Goal: Information Seeking & Learning: Compare options

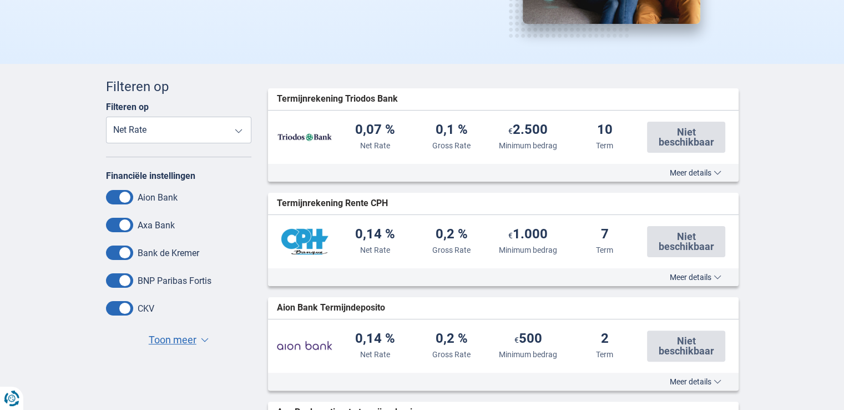
scroll to position [185, 0]
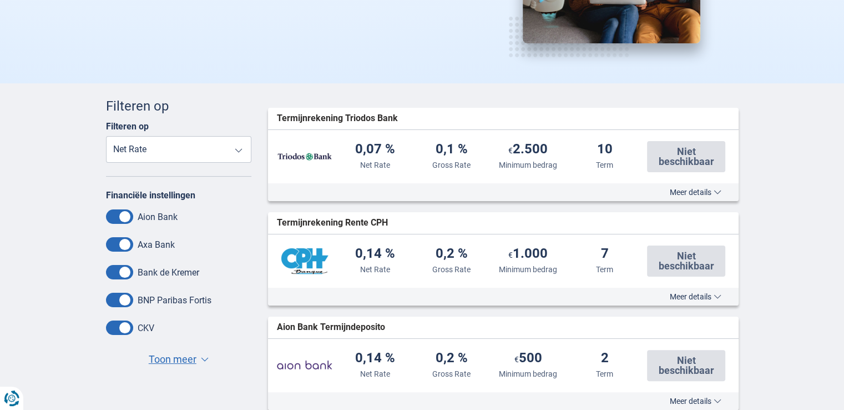
click at [244, 152] on select "Net Rate Gross Rate Minimum bedrag Term" at bounding box center [179, 149] width 146 height 27
click at [240, 149] on select "Netto tarief Bruto tarief Minimum bedrag Termijn" at bounding box center [179, 149] width 146 height 27
select select "Term+"
click at [106, 136] on select "Netto tarief Bruto tarief Minimum bedrag Termijn" at bounding box center [179, 149] width 146 height 27
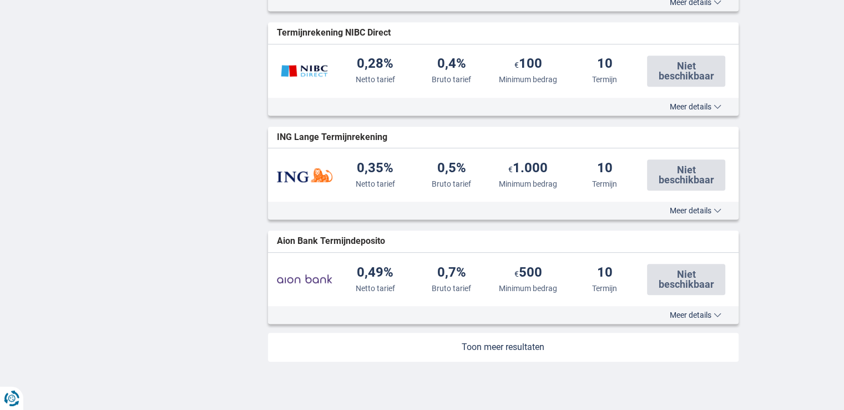
scroll to position [1110, 0]
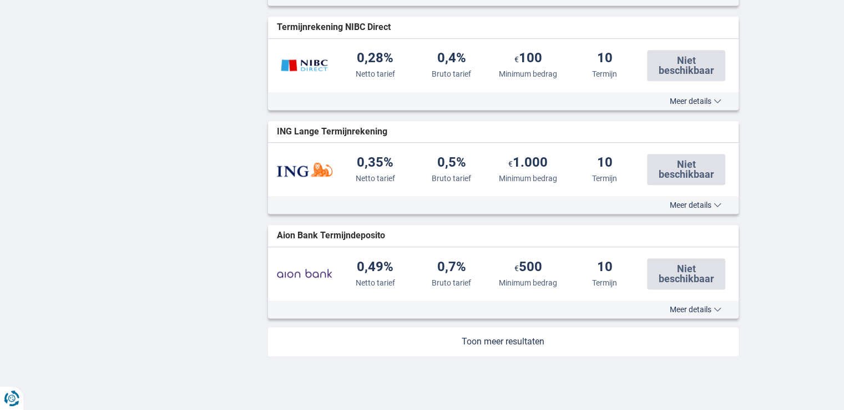
click at [493, 337] on link at bounding box center [503, 341] width 471 height 29
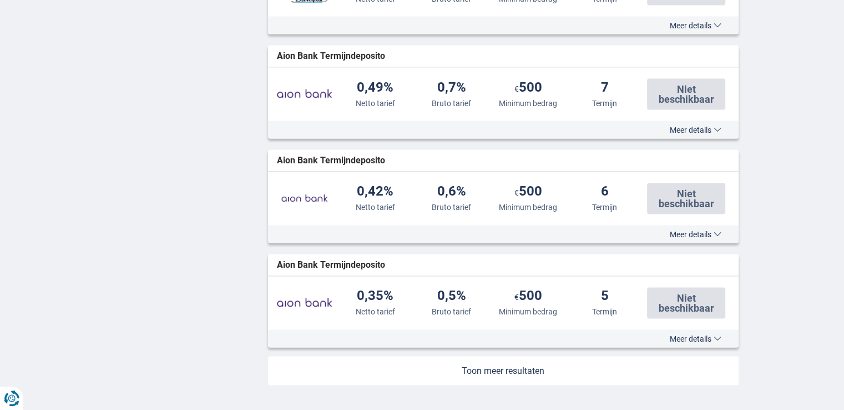
scroll to position [2146, 0]
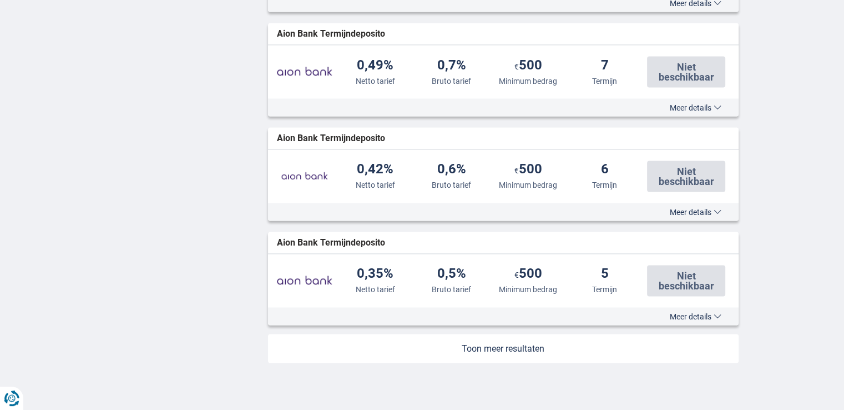
click at [482, 341] on link at bounding box center [503, 348] width 471 height 29
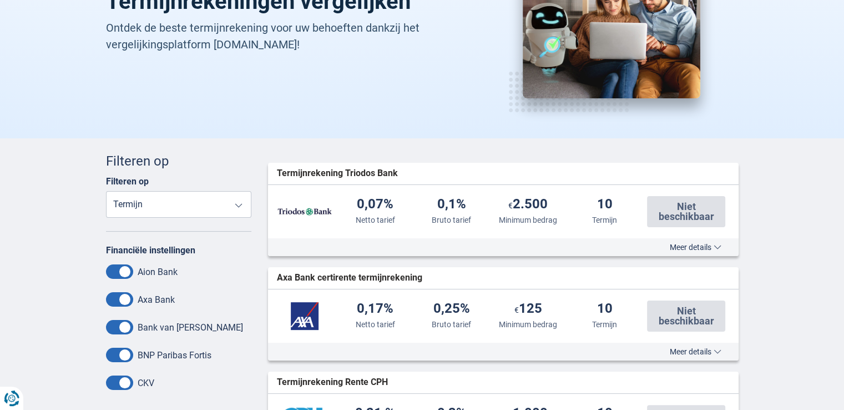
scroll to position [222, 0]
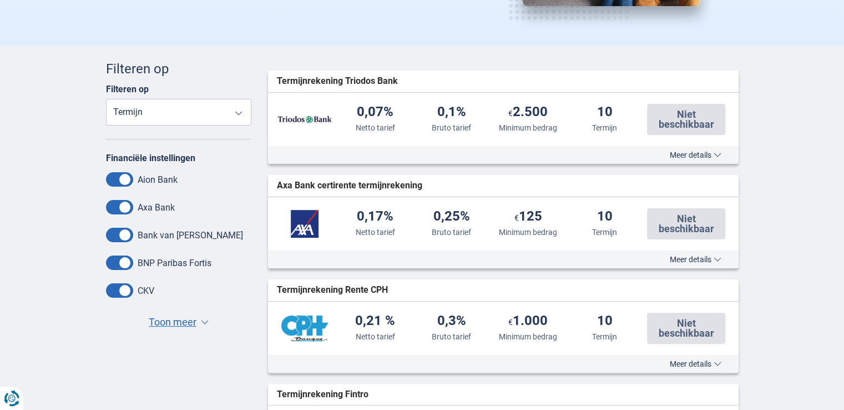
click at [171, 323] on span "Toon meer" at bounding box center [173, 322] width 48 height 14
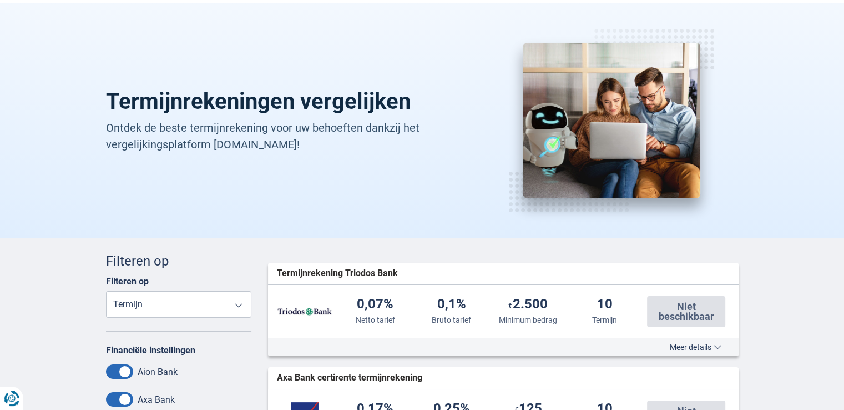
scroll to position [0, 0]
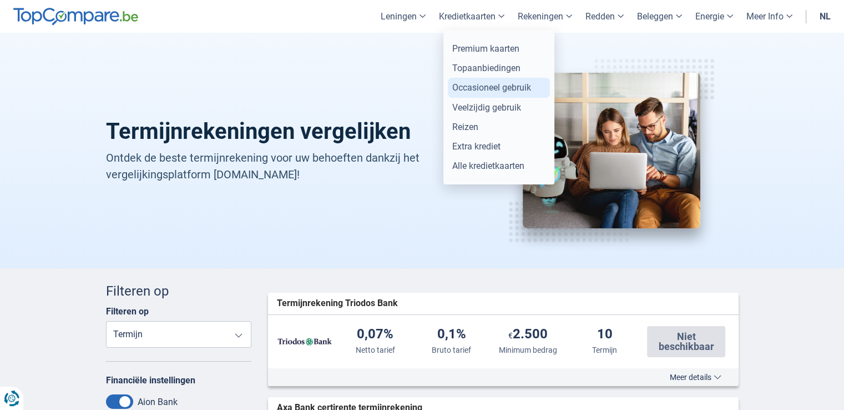
click at [464, 87] on link "Occasioneel gebruik" at bounding box center [499, 87] width 102 height 19
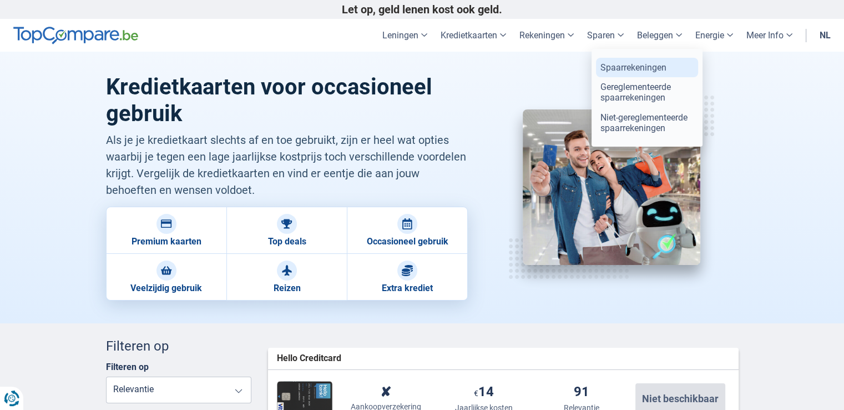
click at [618, 67] on link "Spaarrekeningen" at bounding box center [647, 67] width 102 height 19
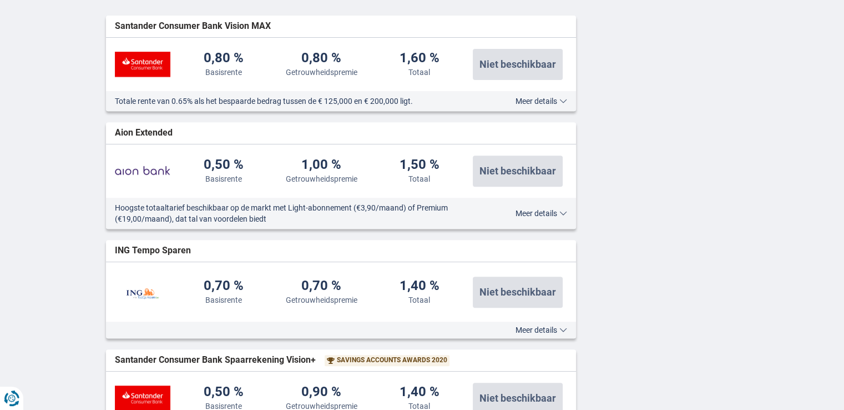
scroll to position [481, 0]
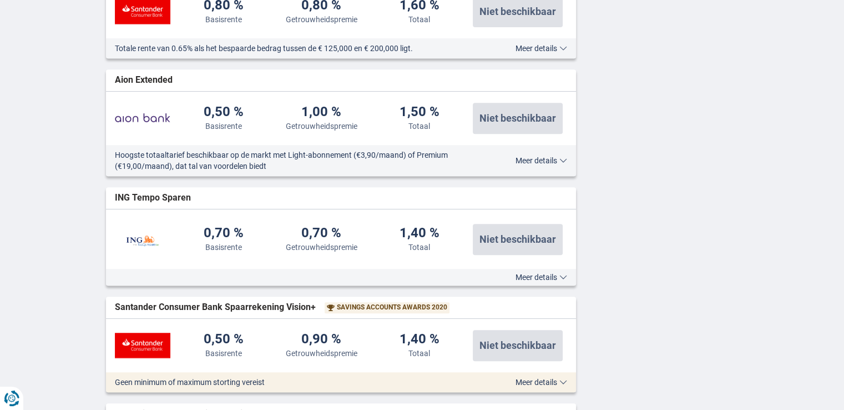
click at [531, 273] on span "Meer details" at bounding box center [542, 277] width 52 height 8
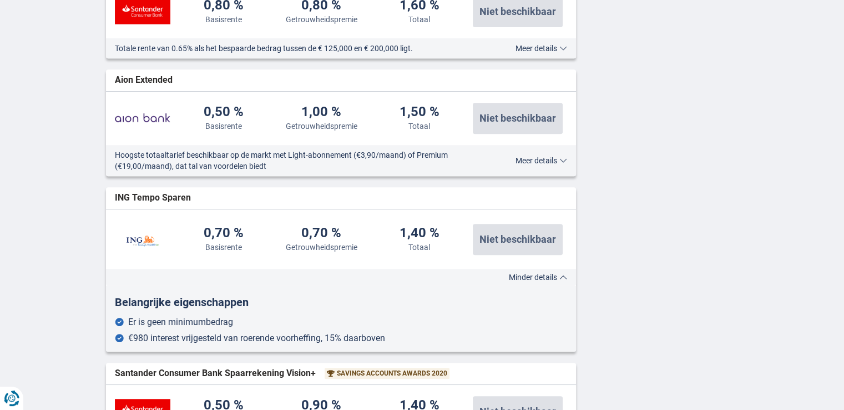
click at [523, 273] on span "Minder details" at bounding box center [538, 277] width 58 height 8
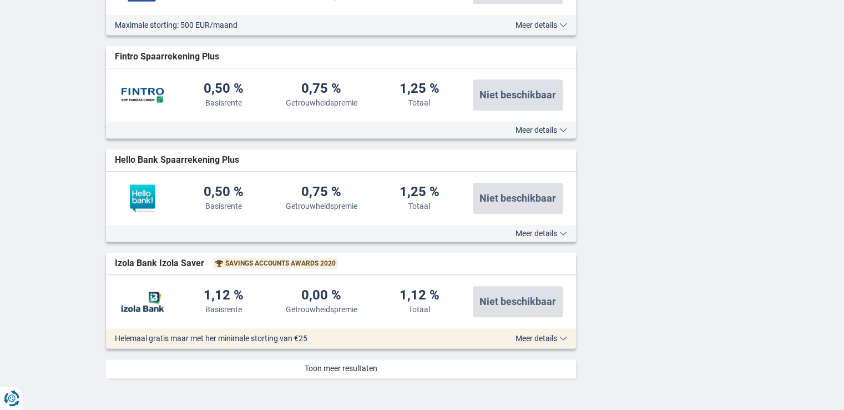
scroll to position [1295, 0]
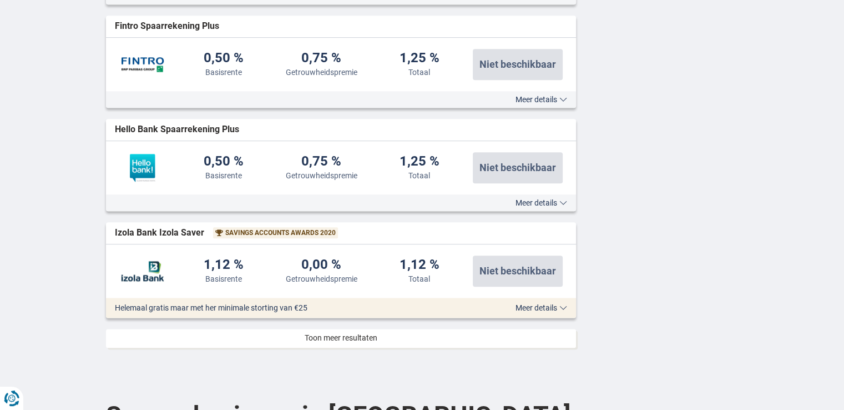
click at [328, 334] on link at bounding box center [341, 338] width 471 height 19
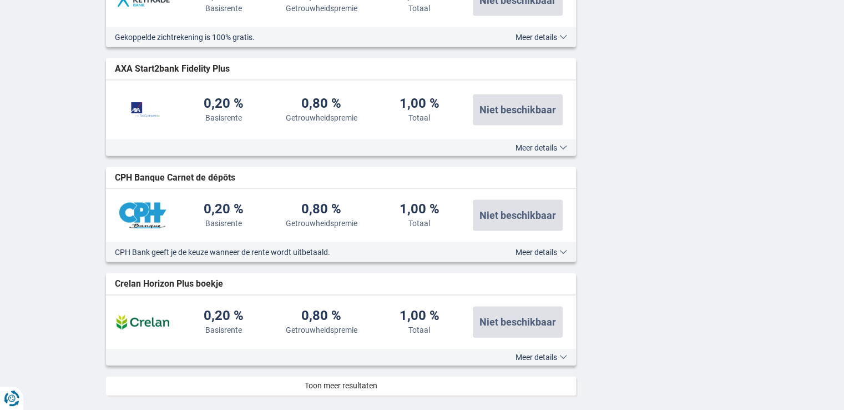
scroll to position [2331, 0]
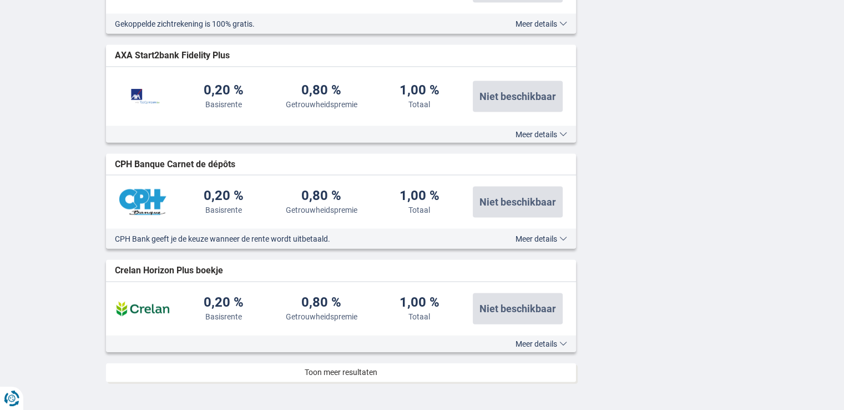
click at [316, 372] on link at bounding box center [341, 372] width 471 height 19
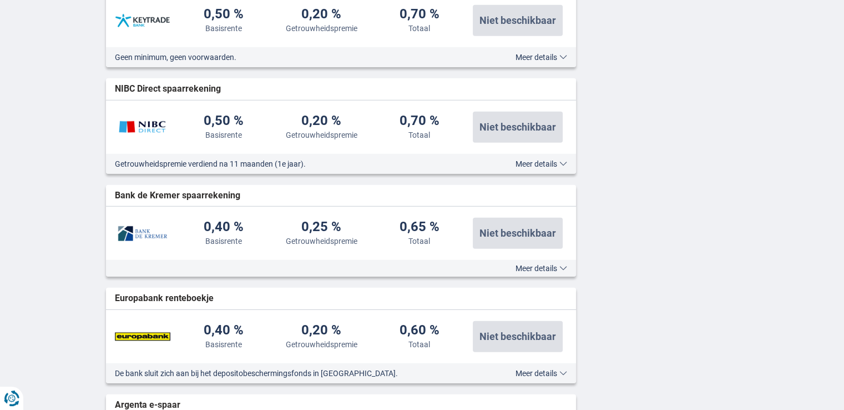
scroll to position [3256, 0]
